Goal: Task Accomplishment & Management: Manage account settings

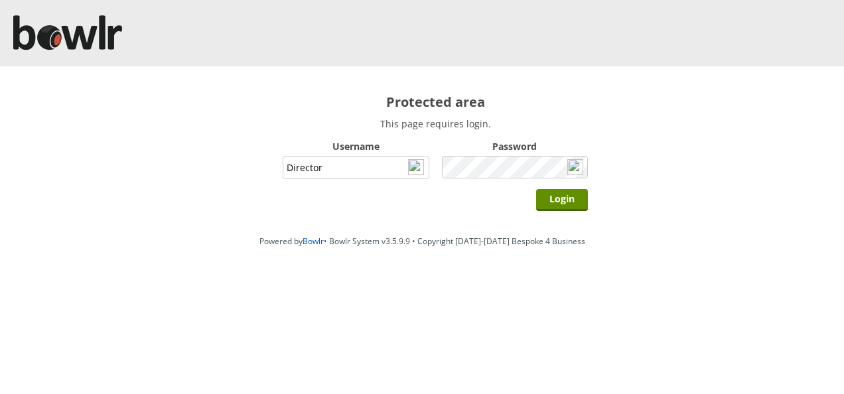
type input "Director"
click at [536, 189] on input "Login" at bounding box center [562, 200] width 52 height 22
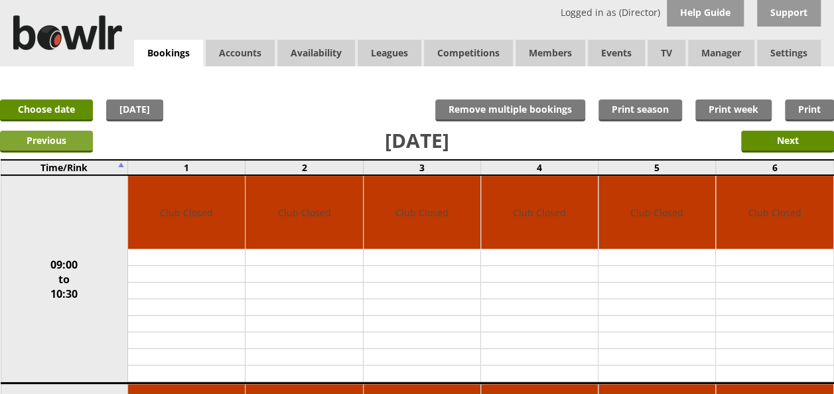
click at [65, 140] on input "Previous" at bounding box center [46, 142] width 93 height 22
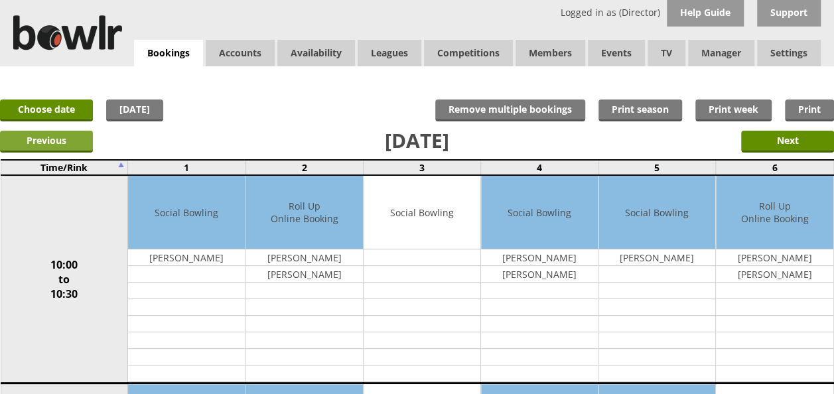
click at [69, 139] on input "Previous" at bounding box center [46, 142] width 93 height 22
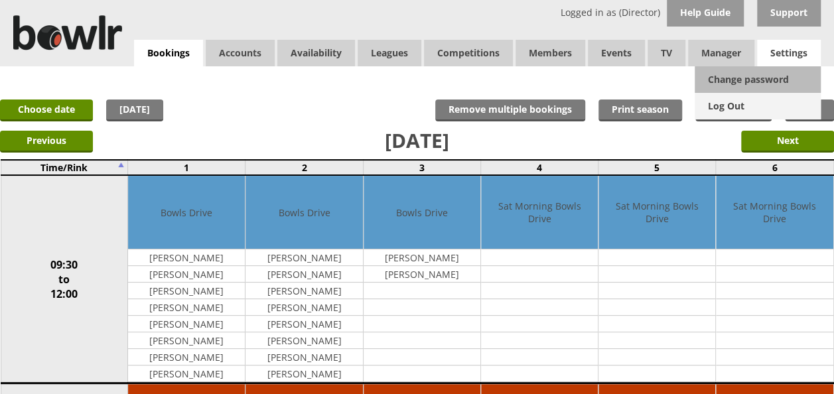
click at [743, 103] on link "Log Out" at bounding box center [758, 106] width 126 height 27
